Goal: Information Seeking & Learning: Learn about a topic

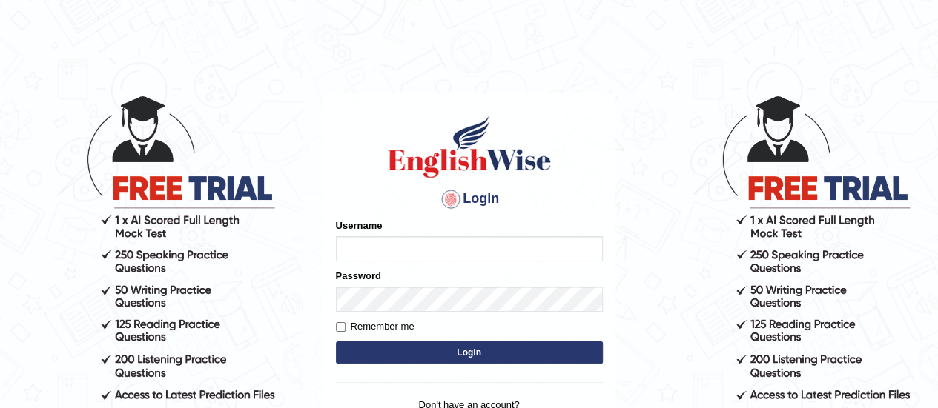
type input "piumi_parramatta"
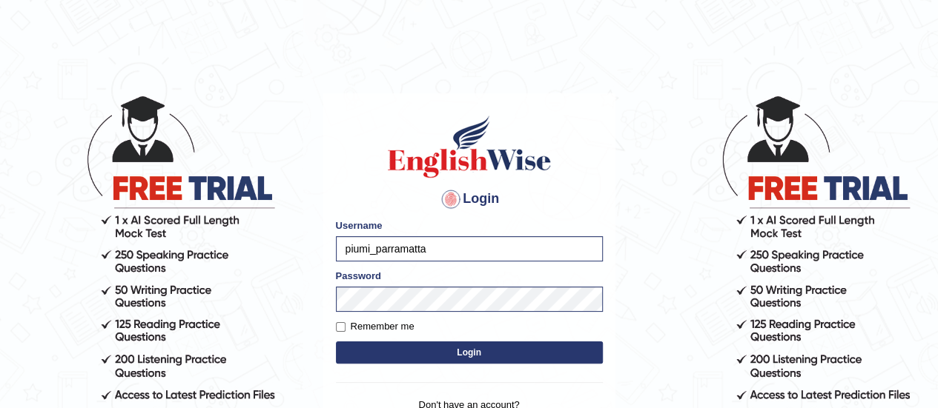
click at [402, 357] on button "Login" at bounding box center [469, 353] width 267 height 22
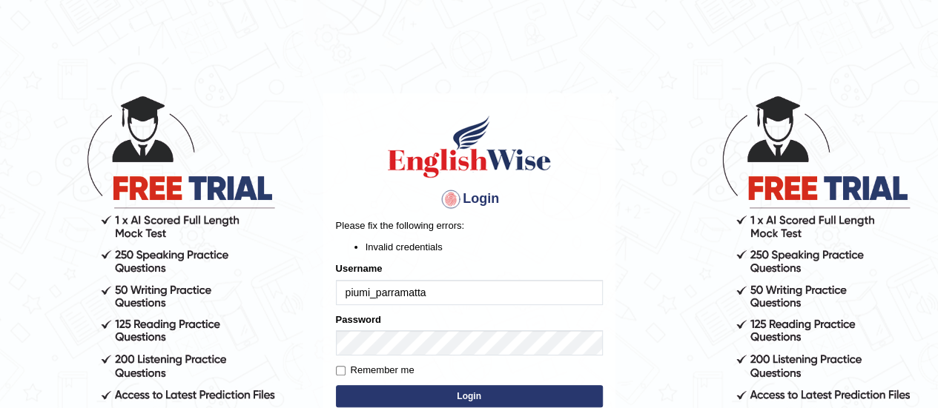
click at [652, 337] on body "Login Please fix the following errors: Invalid credentials Username piumi_parra…" at bounding box center [469, 251] width 938 height 408
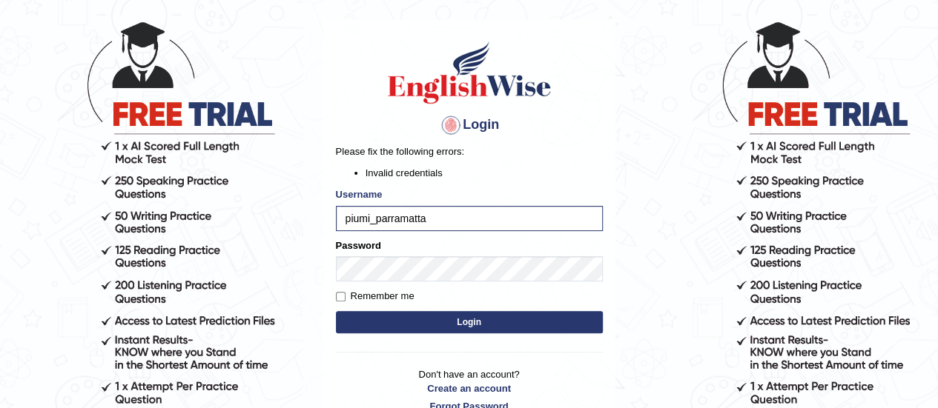
click at [351, 322] on button "Login" at bounding box center [469, 322] width 267 height 22
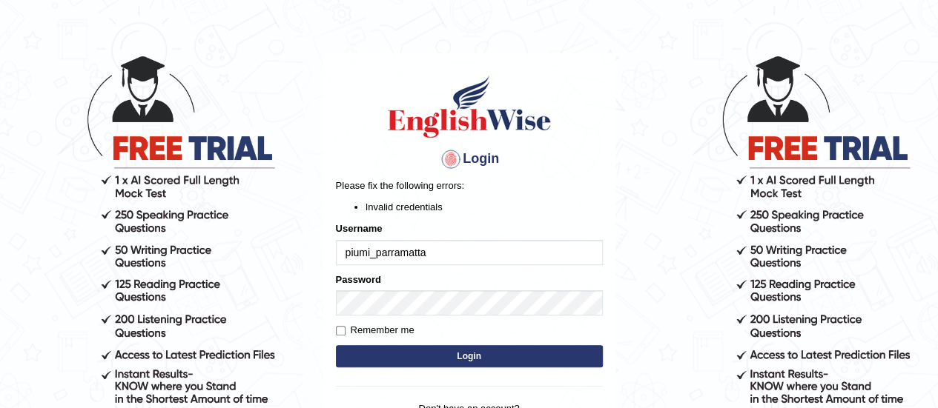
scroll to position [74, 0]
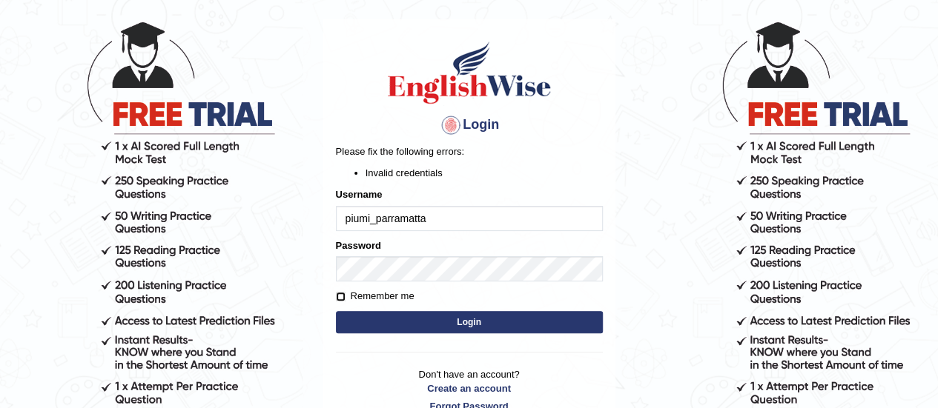
click at [336, 301] on input "Remember me" at bounding box center [341, 297] width 10 height 10
checkbox input "true"
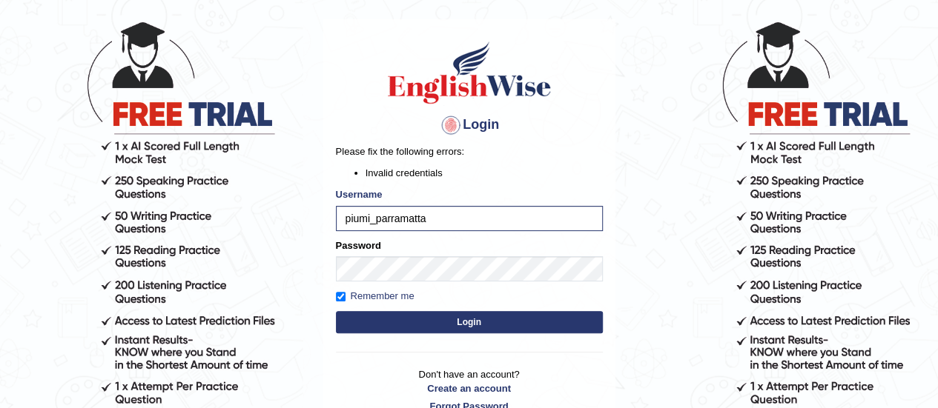
click at [413, 318] on button "Login" at bounding box center [469, 322] width 267 height 22
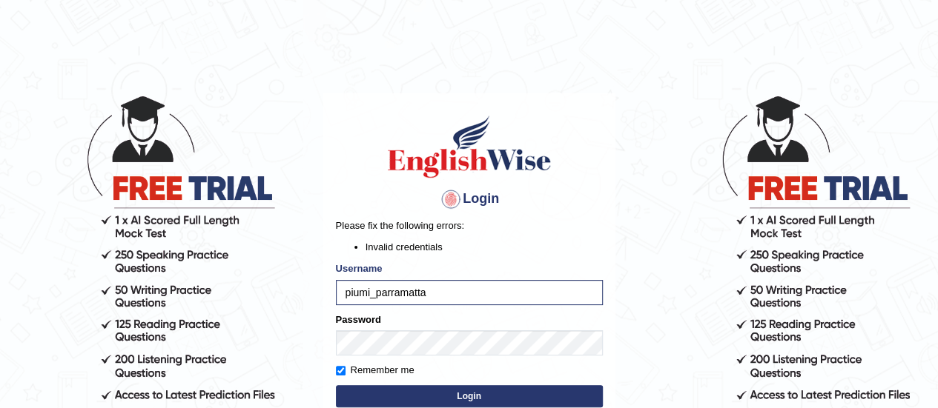
click at [731, 345] on body "Login Please fix the following errors: Invalid credentials Username piumi_parra…" at bounding box center [469, 251] width 938 height 408
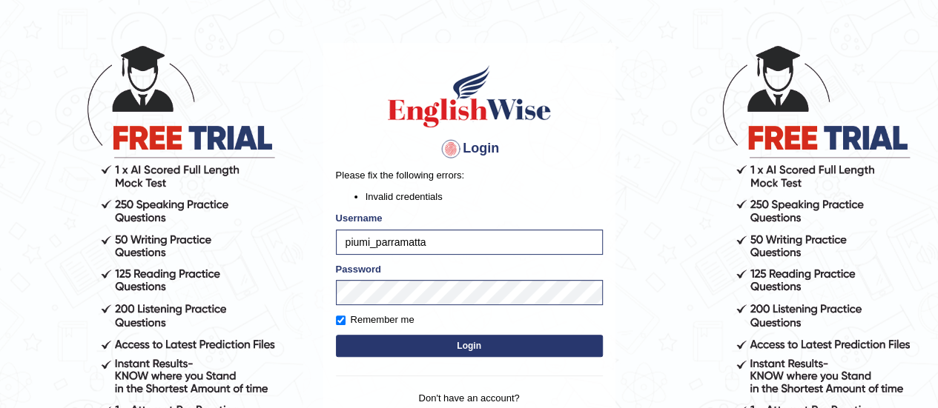
scroll to position [74, 0]
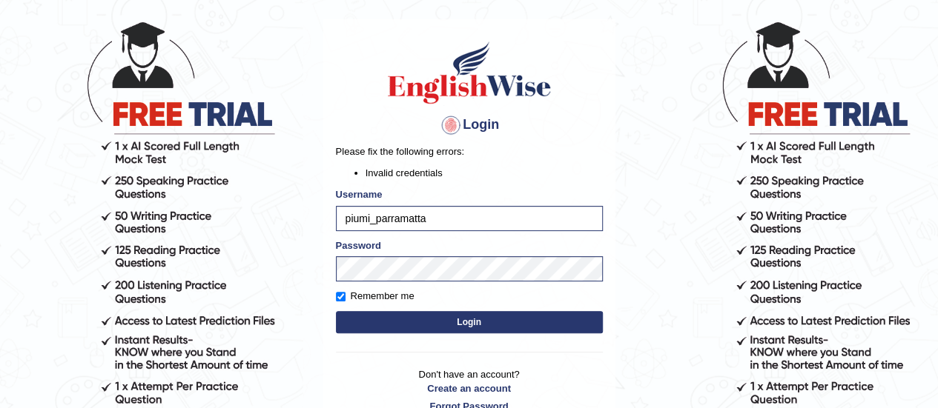
click at [526, 313] on button "Login" at bounding box center [469, 322] width 267 height 22
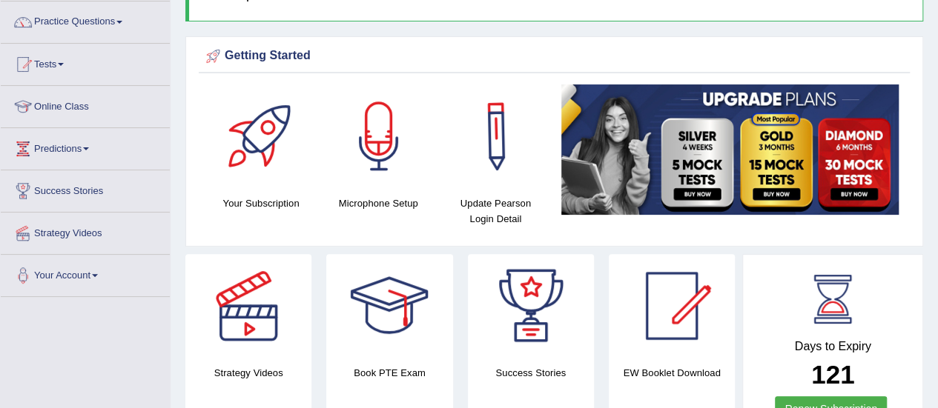
scroll to position [148, 0]
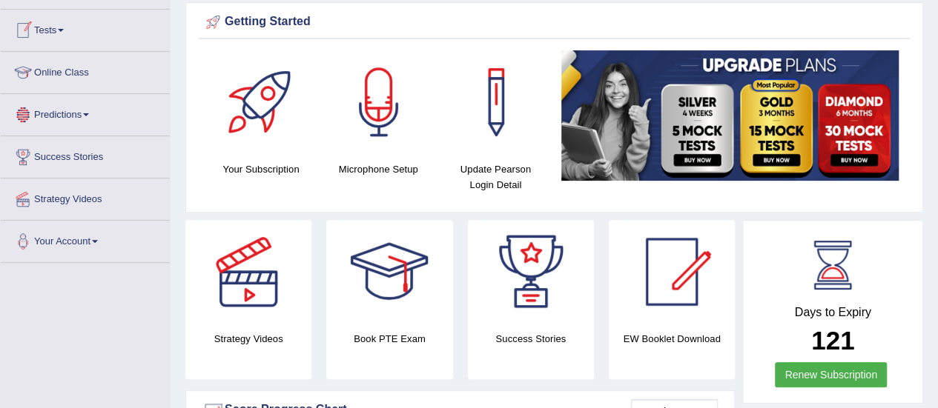
click at [93, 59] on link "Online Class" at bounding box center [85, 70] width 169 height 37
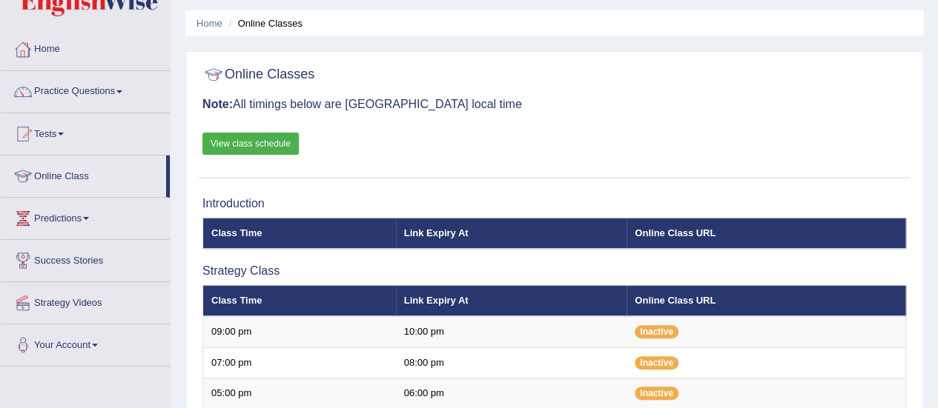
scroll to position [74, 0]
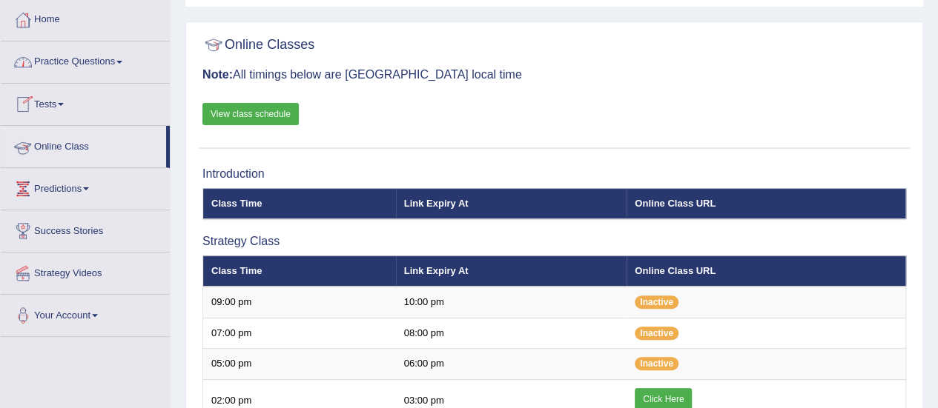
click at [95, 61] on link "Practice Questions" at bounding box center [85, 60] width 169 height 37
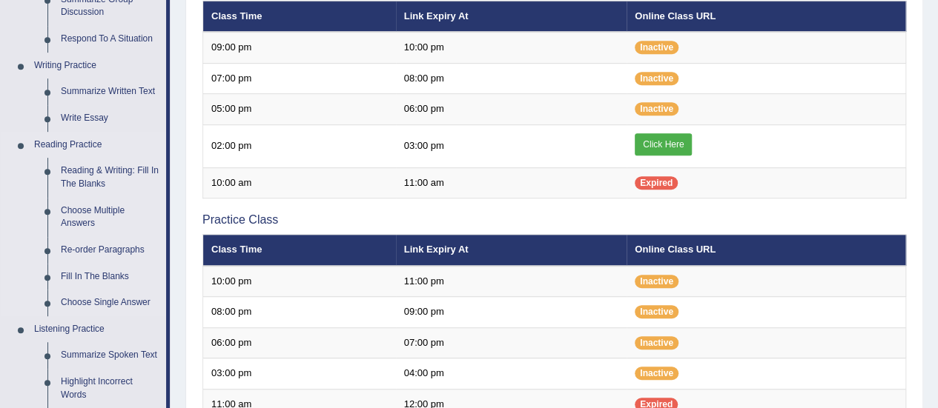
scroll to position [297, 0]
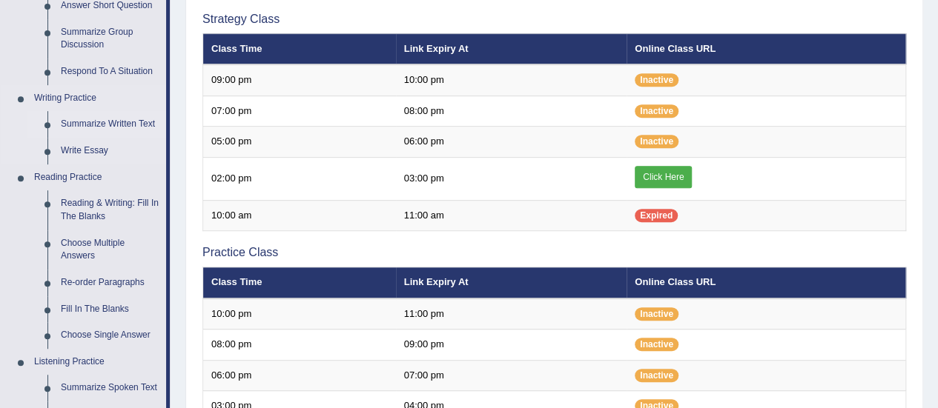
click at [93, 118] on link "Summarize Written Text" at bounding box center [110, 124] width 112 height 27
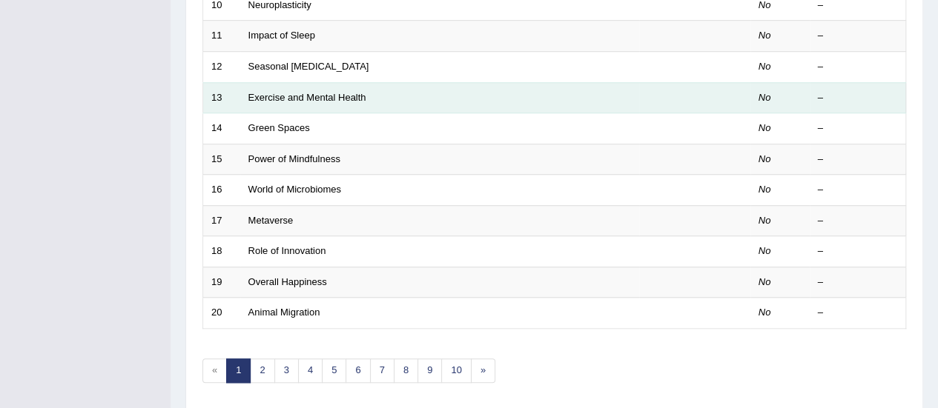
scroll to position [566, 0]
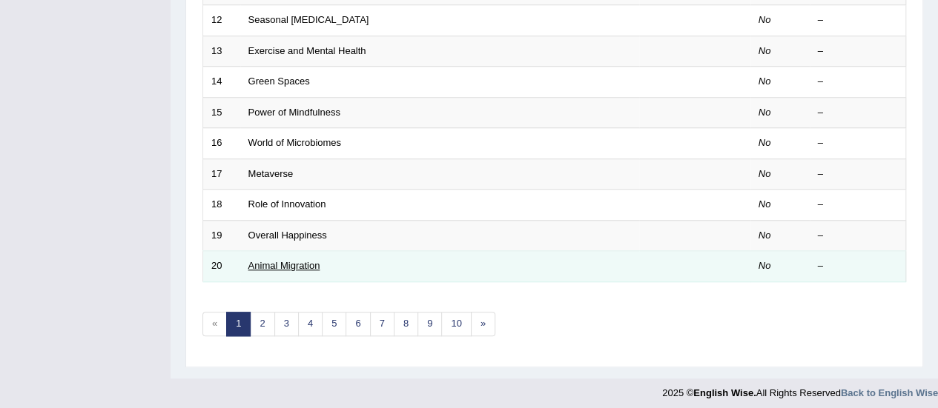
click at [292, 260] on link "Animal Migration" at bounding box center [284, 265] width 72 height 11
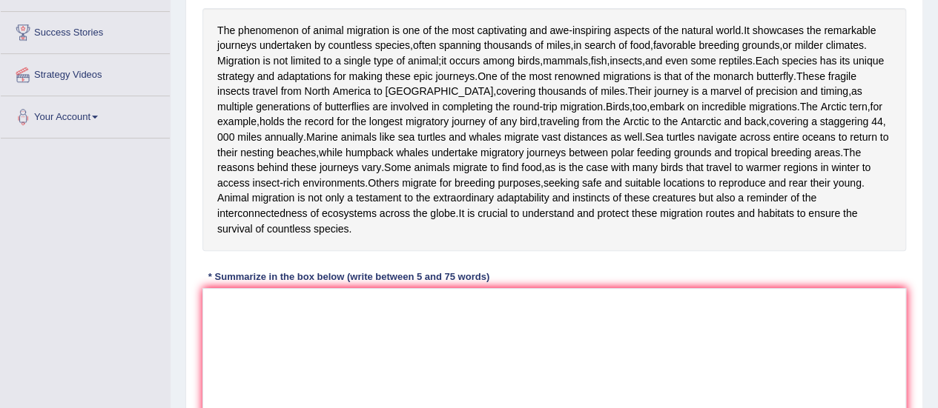
scroll to position [297, 0]
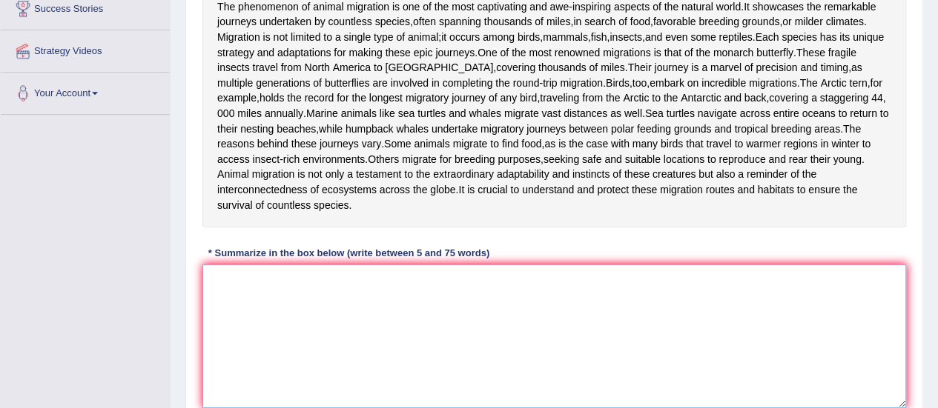
click at [228, 331] on textarea at bounding box center [554, 337] width 704 height 144
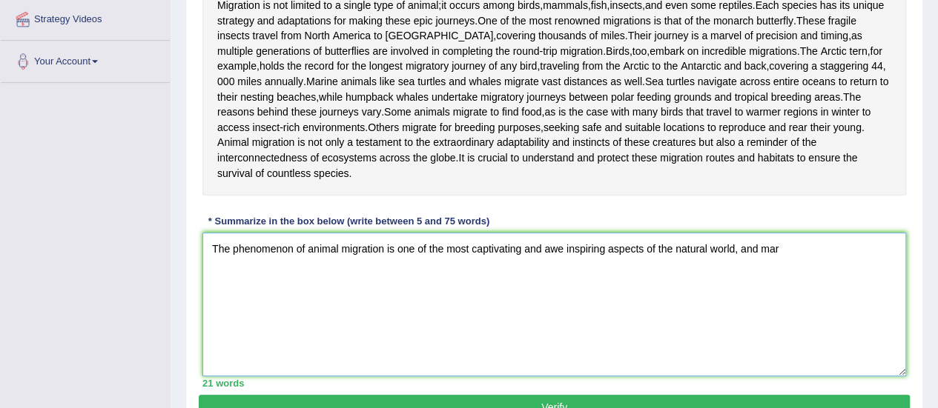
scroll to position [298, 0]
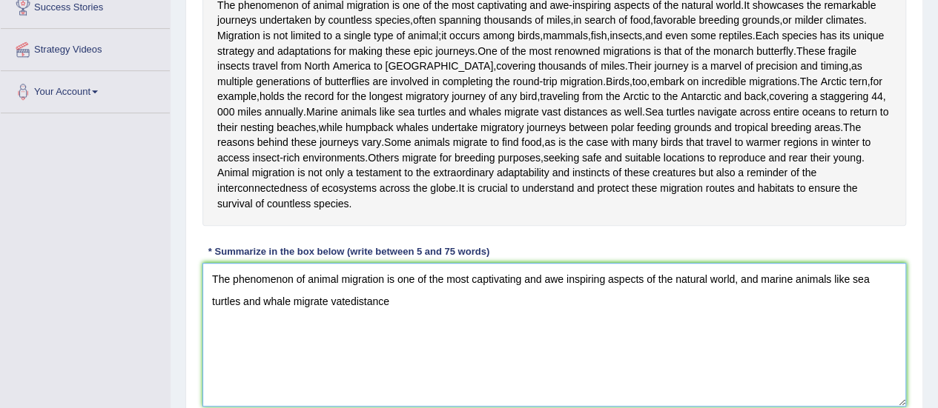
click at [350, 343] on textarea "The phenomenon of animal migration is one of the most captivating and awe inspi…" at bounding box center [554, 335] width 704 height 144
click at [394, 345] on textarea "The phenomenon of animal migration is one of the most captivating and awe inspi…" at bounding box center [554, 335] width 704 height 144
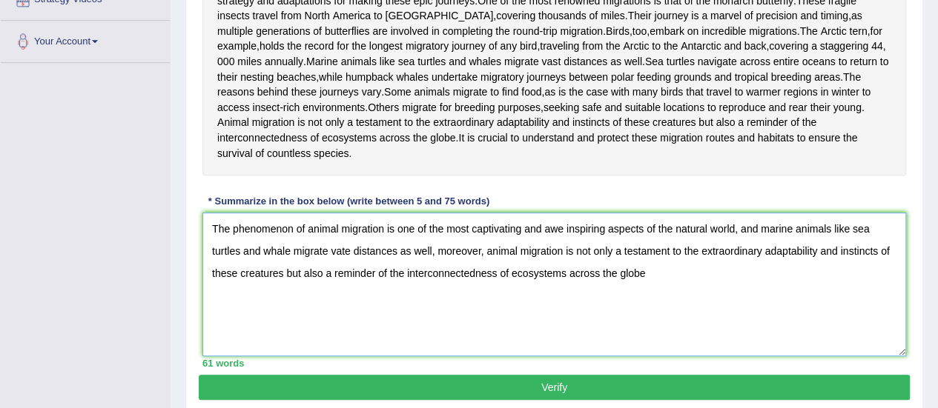
scroll to position [446, 0]
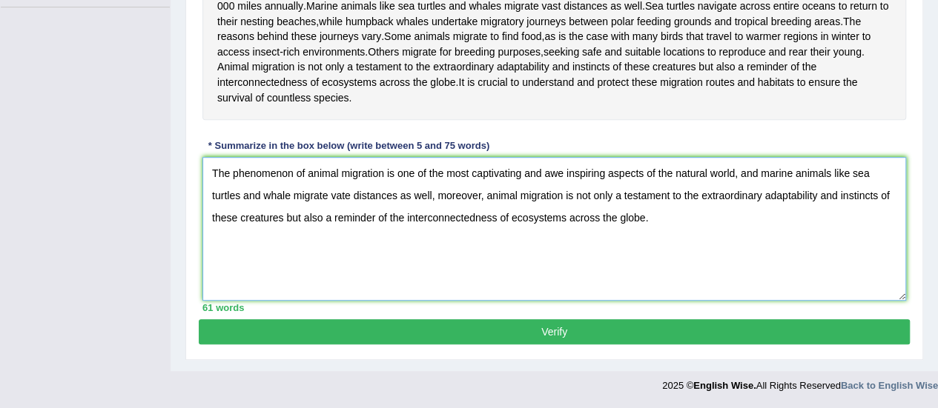
type textarea "The phenomenon of animal migration is one of the most captivating and awe inspi…"
click at [602, 328] on button "Verify" at bounding box center [554, 332] width 711 height 25
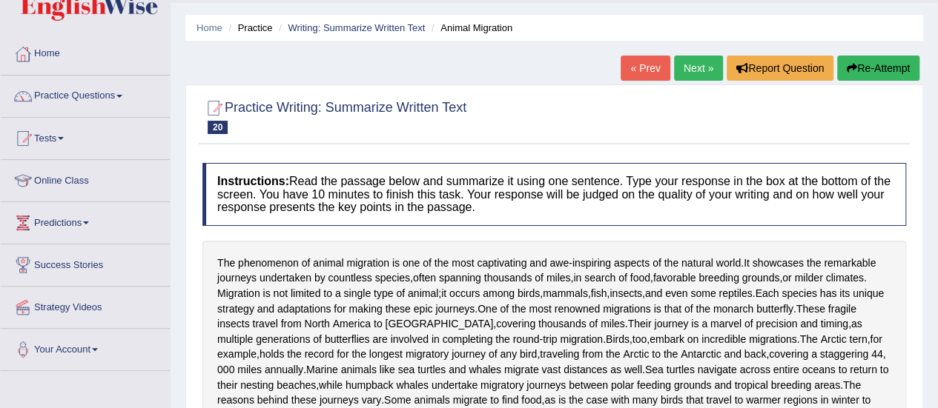
scroll to position [74, 0]
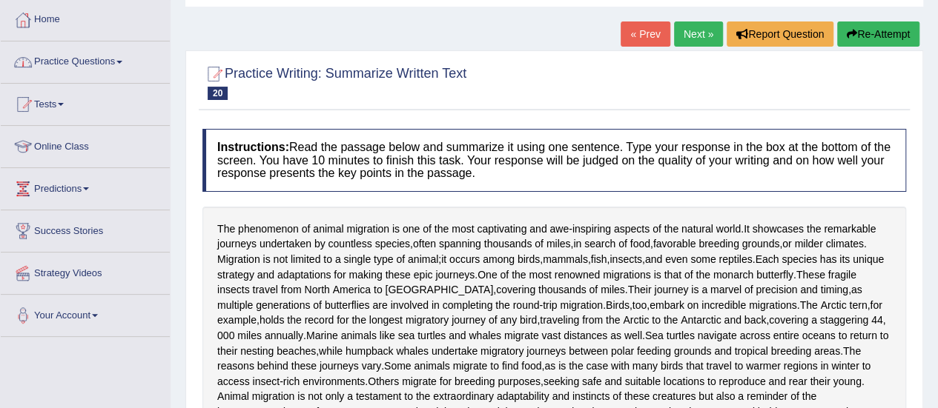
click at [125, 73] on link "Practice Questions" at bounding box center [85, 60] width 169 height 37
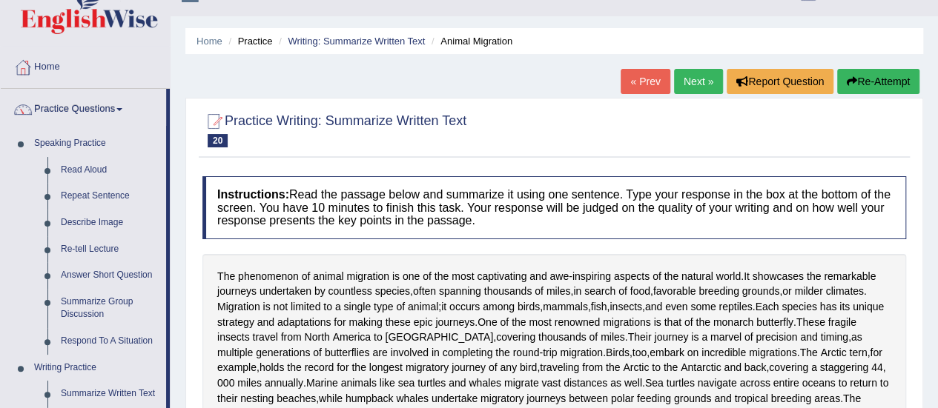
scroll to position [0, 0]
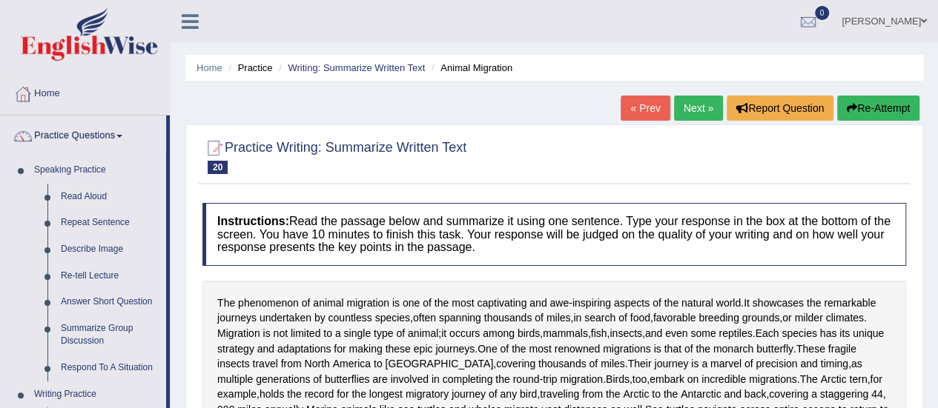
click at [657, 100] on link "« Prev" at bounding box center [645, 108] width 49 height 25
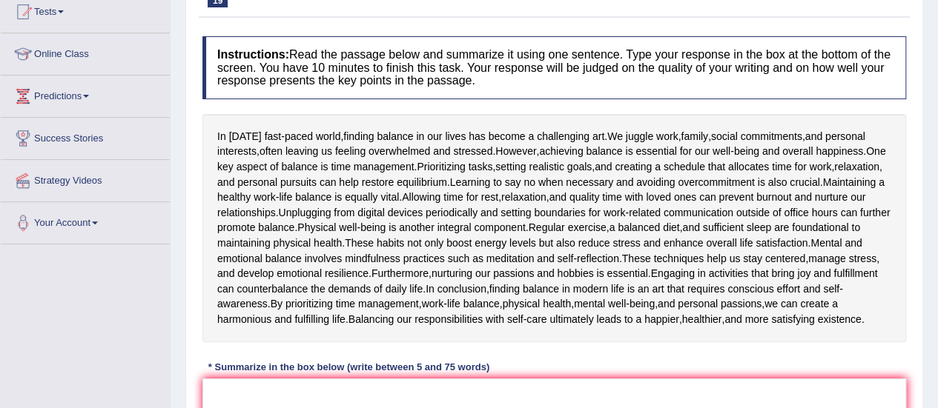
scroll to position [222, 0]
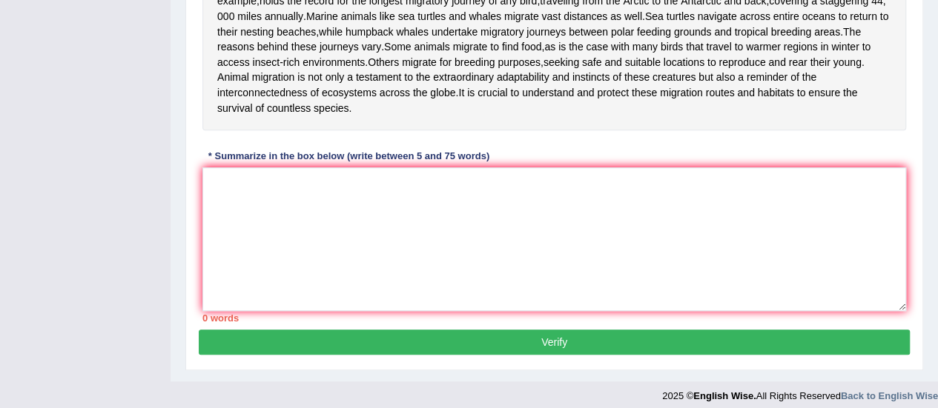
scroll to position [445, 0]
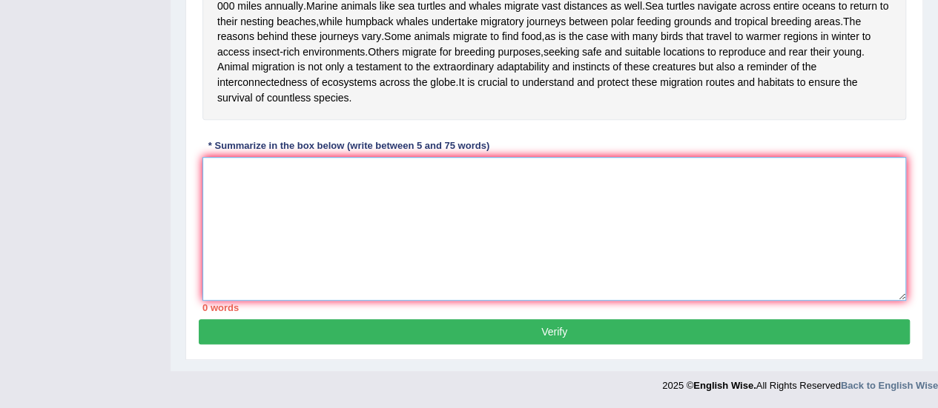
click at [240, 230] on textarea at bounding box center [554, 229] width 704 height 144
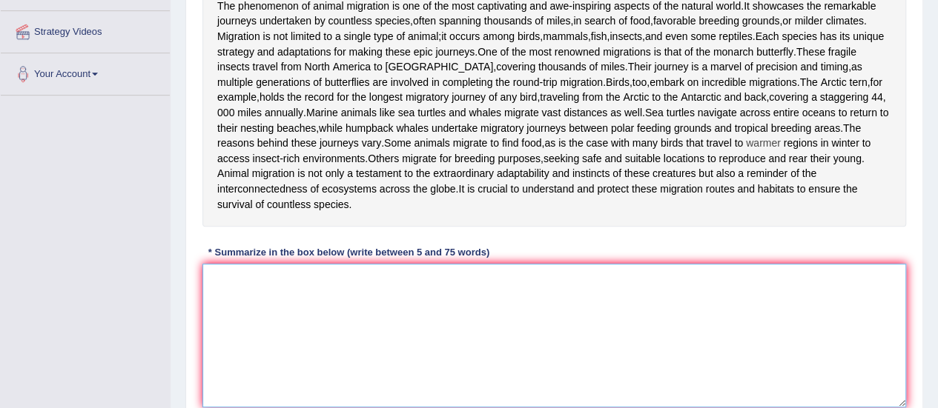
scroll to position [297, 0]
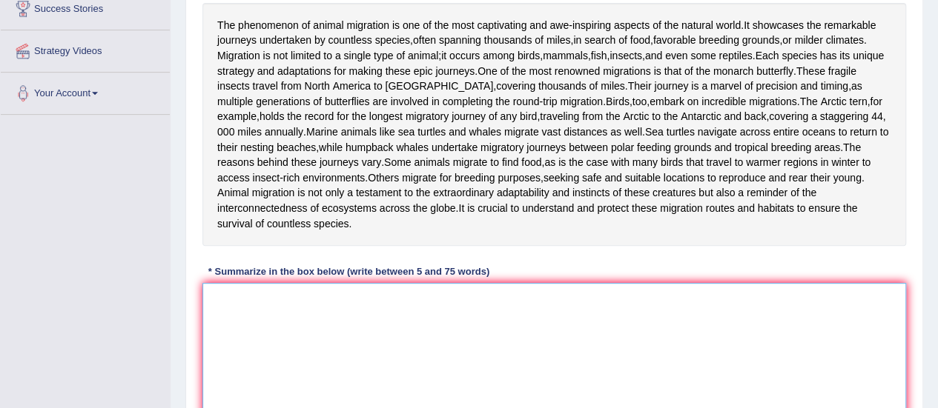
type textarea "t"
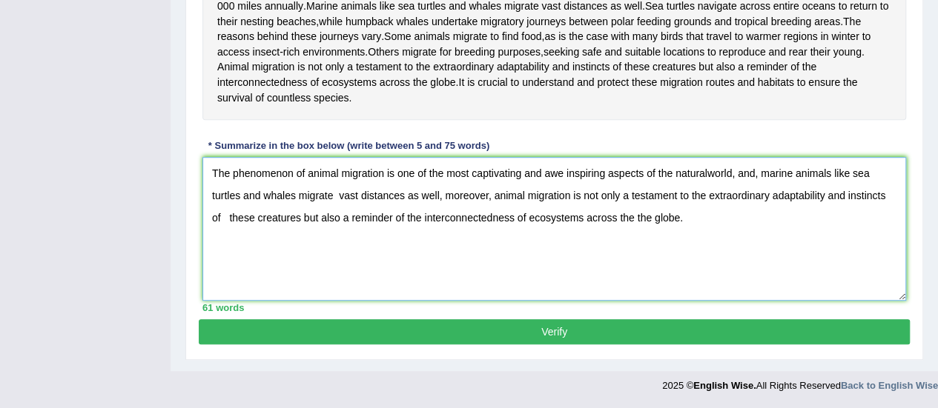
type textarea "The phenomenon of animal migration is one of the most captivating and awe inspi…"
click at [672, 345] on button "Verify" at bounding box center [554, 332] width 711 height 25
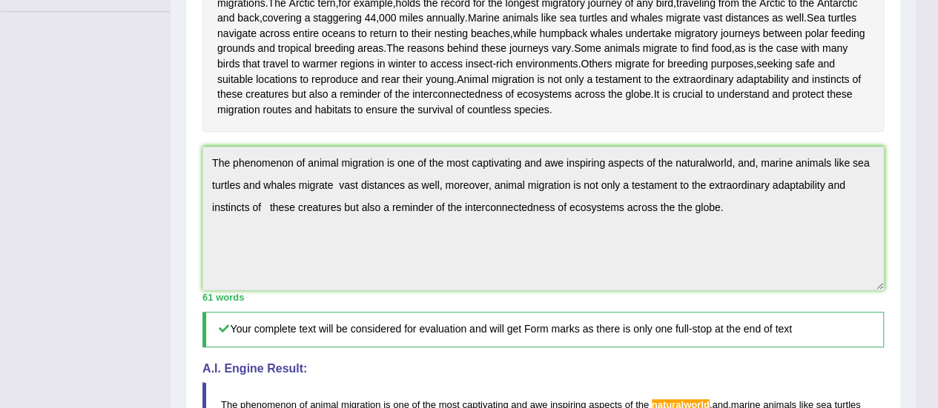
scroll to position [399, 0]
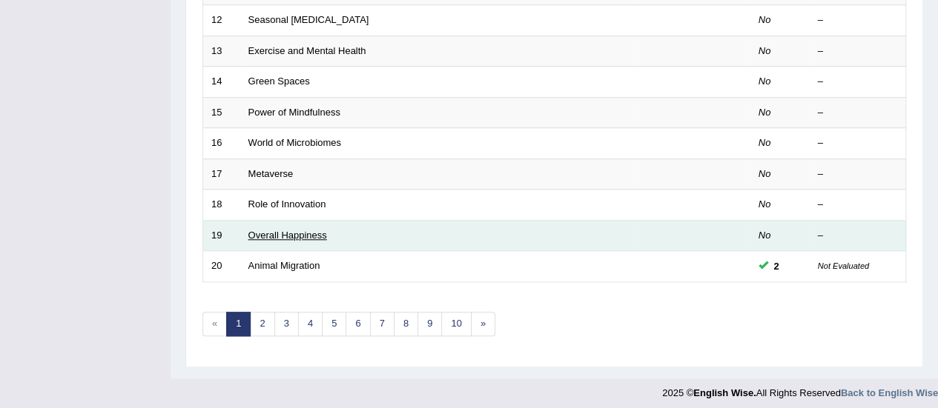
click at [279, 232] on link "Overall Happiness" at bounding box center [287, 235] width 79 height 11
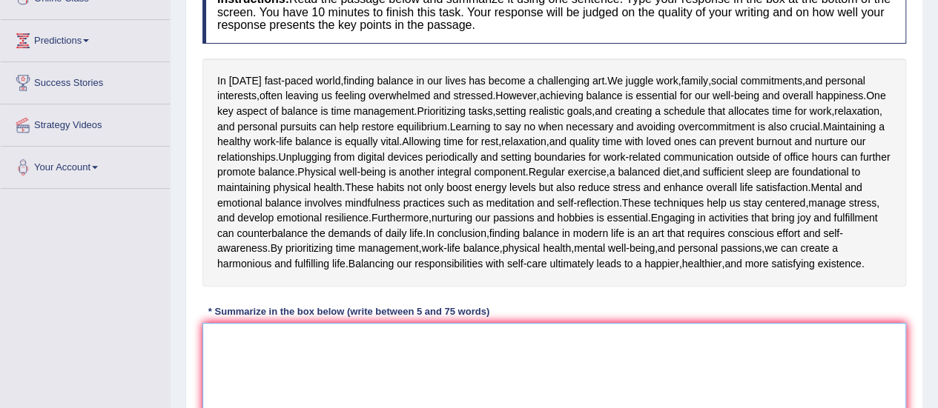
click at [351, 389] on textarea at bounding box center [554, 395] width 704 height 144
type textarea "l"
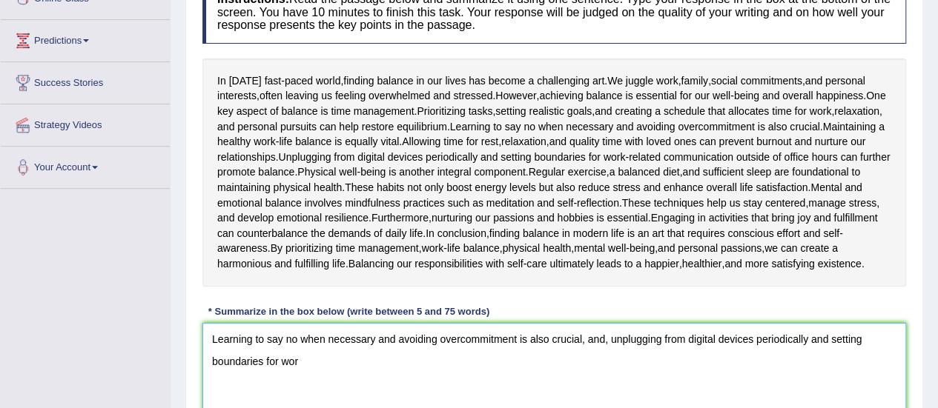
click at [301, 384] on textarea "Learning to say no when necessary and avoiding overcommitment is also crucial, …" at bounding box center [554, 395] width 704 height 144
click at [297, 361] on textarea "Learning to say no when necessary and avoiding overcommitment is also crucial, …" at bounding box center [554, 395] width 704 height 144
type textarea "Learning to say no when necessary and avoiding overcommitment is also crucial, …"
